Goal: Task Accomplishment & Management: Complete application form

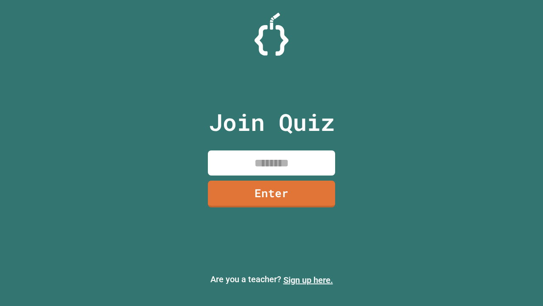
click at [308, 280] on link "Sign up here." at bounding box center [309, 280] width 50 height 10
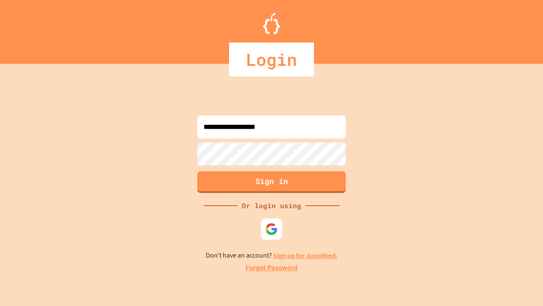
type input "**********"
